Goal: Transaction & Acquisition: Book appointment/travel/reservation

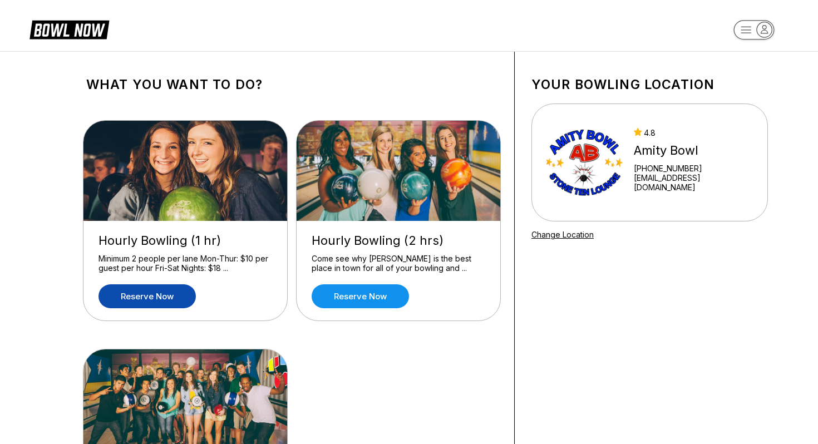
click at [169, 295] on link "Reserve now" at bounding box center [146, 296] width 97 height 24
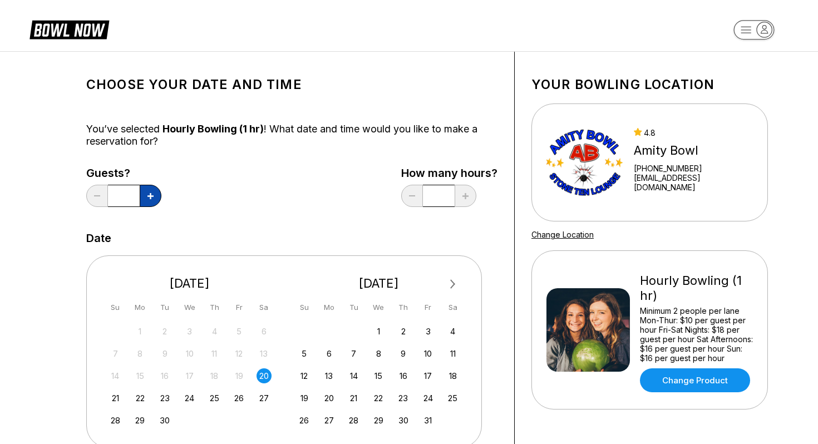
click at [153, 192] on button at bounding box center [151, 196] width 22 height 22
type input "*"
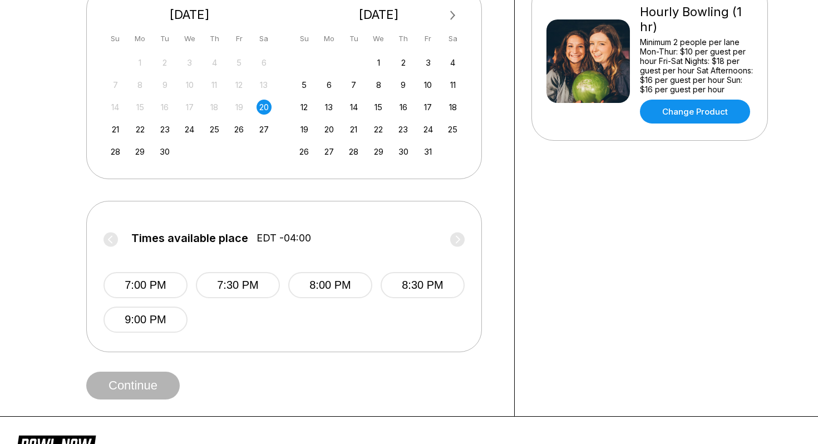
scroll to position [289, 0]
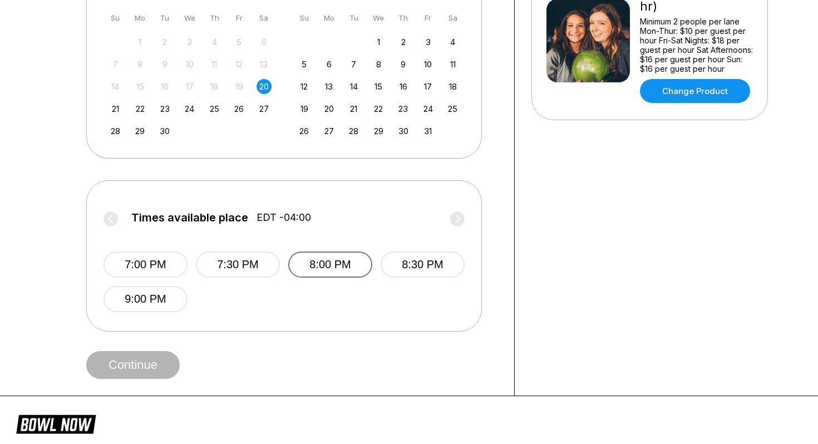
click at [316, 259] on button "8:00 PM" at bounding box center [330, 264] width 84 height 26
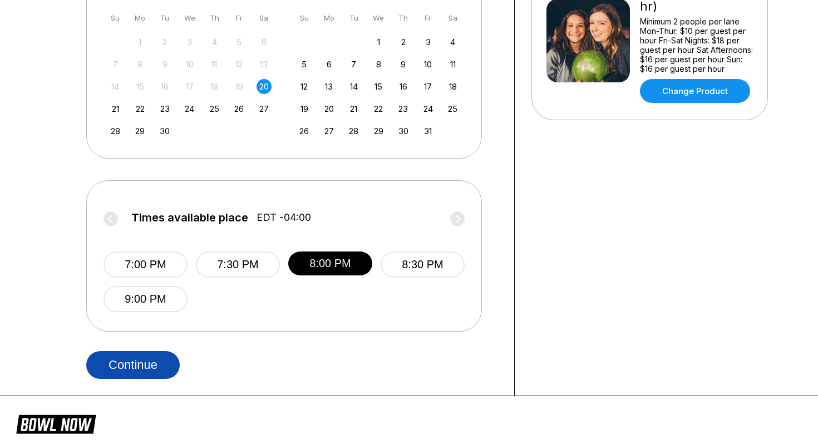
click at [156, 360] on button "Continue" at bounding box center [132, 365] width 93 height 28
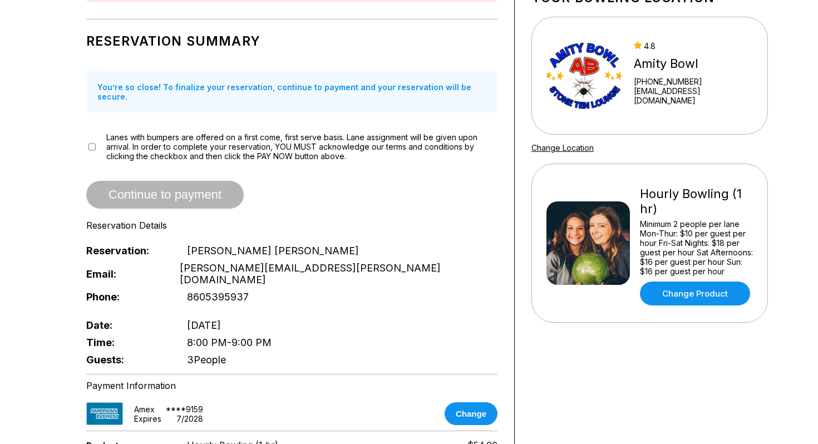
scroll to position [102, 0]
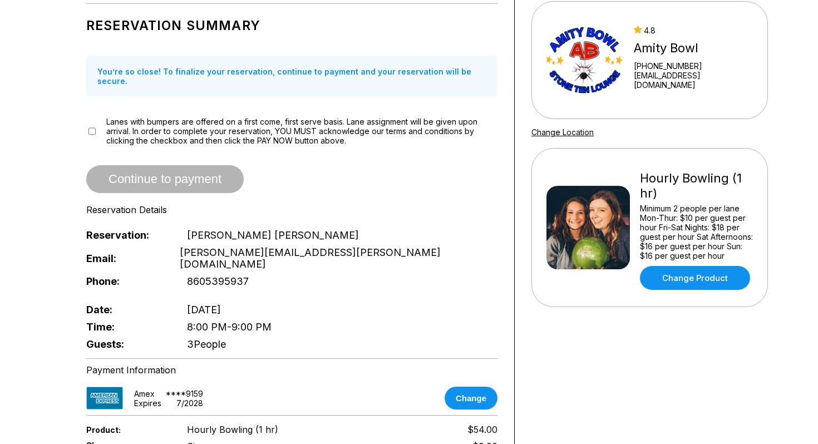
click at [205, 174] on span "Continue to payment" at bounding box center [164, 179] width 157 height 11
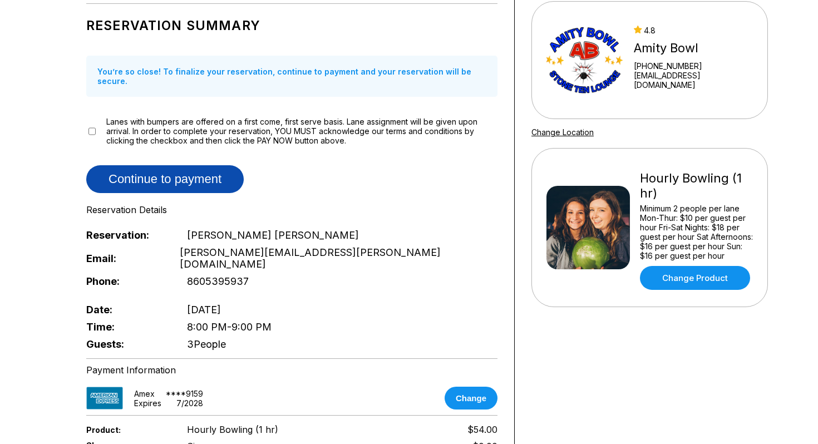
click at [145, 165] on button "Continue to payment" at bounding box center [164, 179] width 157 height 28
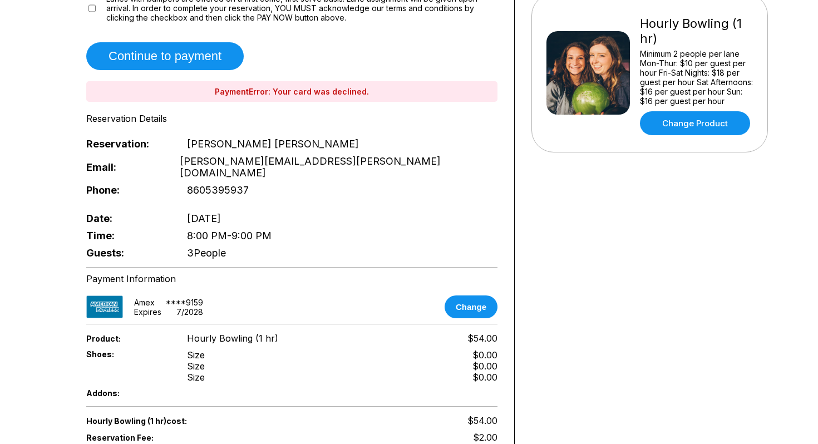
scroll to position [260, 0]
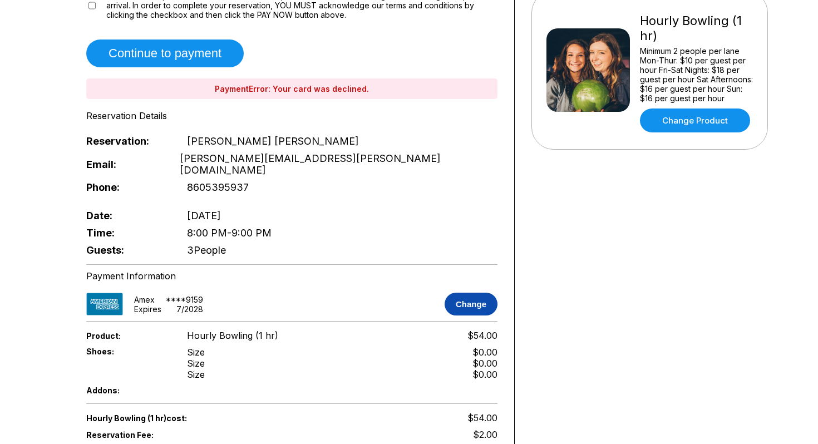
click at [461, 293] on button "Change" at bounding box center [470, 304] width 53 height 23
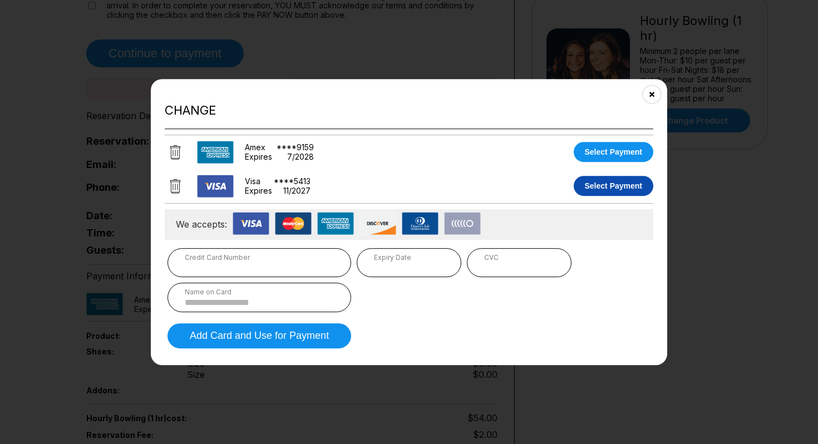
click at [604, 187] on button "Select Payment" at bounding box center [613, 186] width 80 height 20
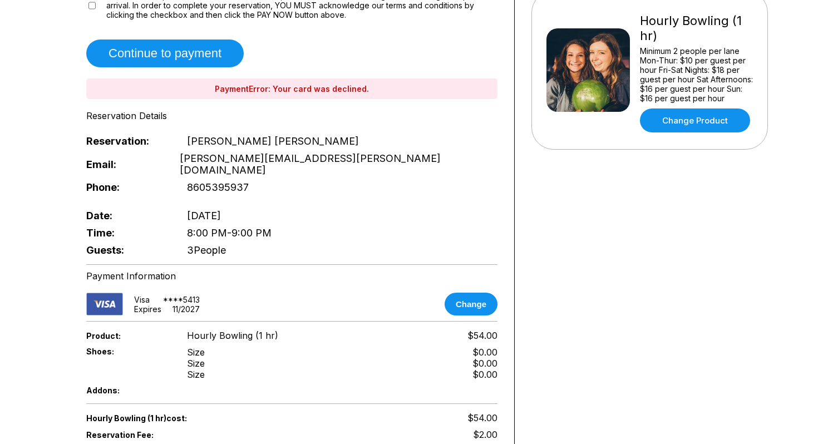
click at [597, 306] on div "Your bowling location 4.8 Amity Bowl [PHONE_NUMBER] [EMAIL_ADDRESS][DOMAIN_NAME…" at bounding box center [650, 190] width 270 height 796
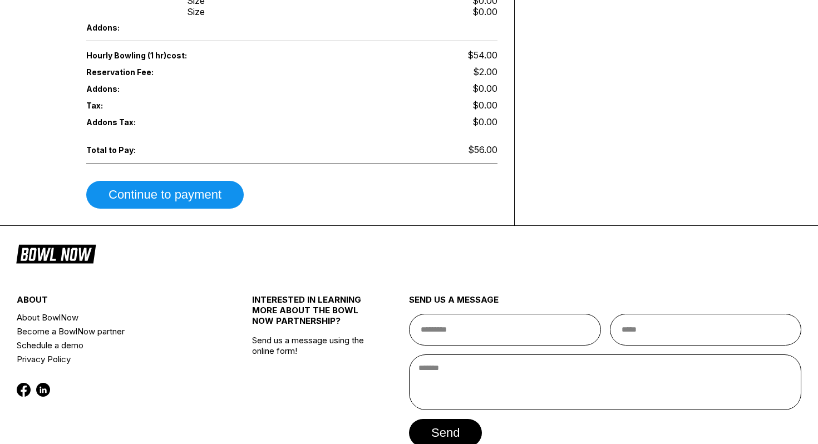
scroll to position [662, 0]
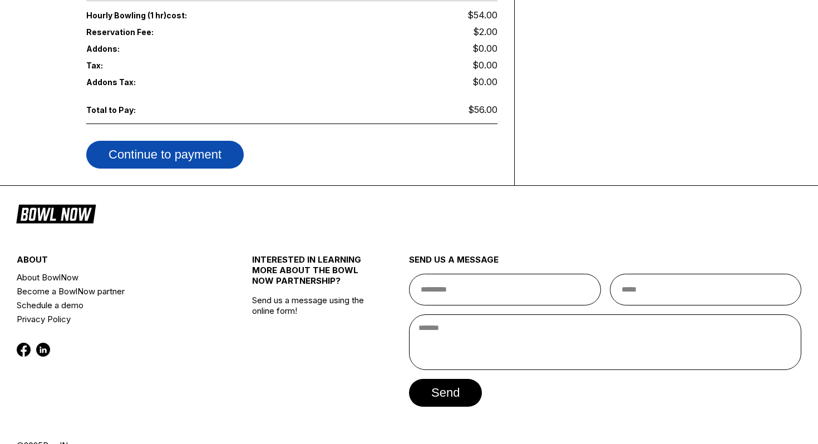
click at [184, 141] on button "Continue to payment" at bounding box center [164, 155] width 157 height 28
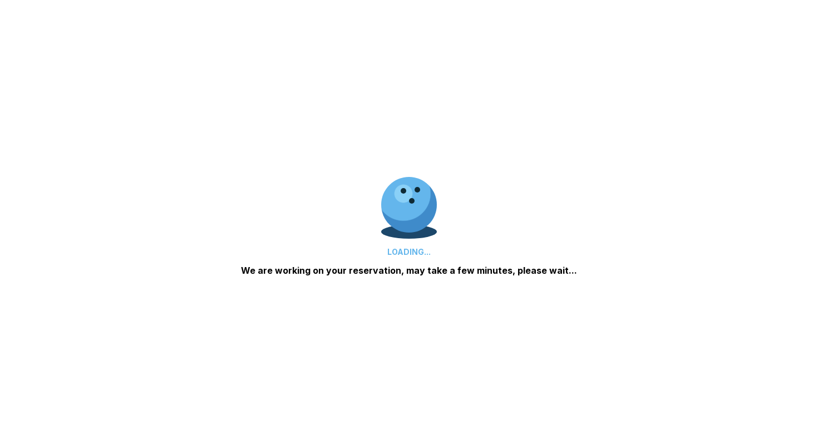
scroll to position [599, 0]
